Goal: Transaction & Acquisition: Download file/media

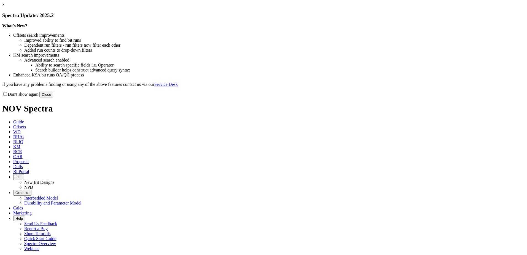
click at [53, 97] on button "Close" at bounding box center [46, 94] width 14 height 6
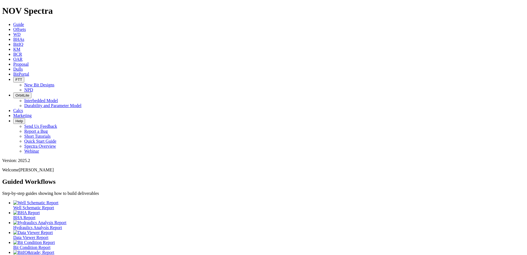
click at [20, 47] on link "KM" at bounding box center [16, 49] width 7 height 5
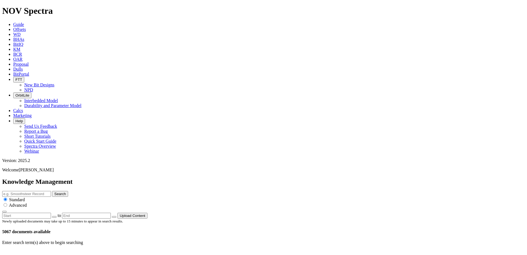
click at [51, 191] on input "text" at bounding box center [26, 194] width 49 height 6
type input "pegasus"
click at [68, 191] on button "Search" at bounding box center [60, 194] width 16 height 6
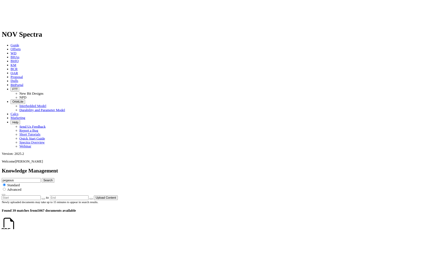
scroll to position [441, 0]
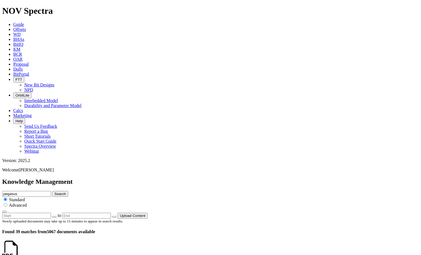
scroll to position [341, 0]
